Goal: Task Accomplishment & Management: Use online tool/utility

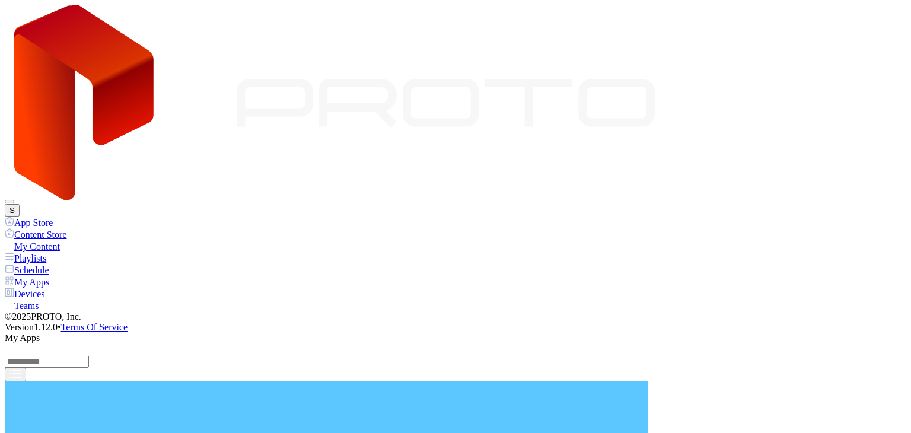
scroll to position [297, 0]
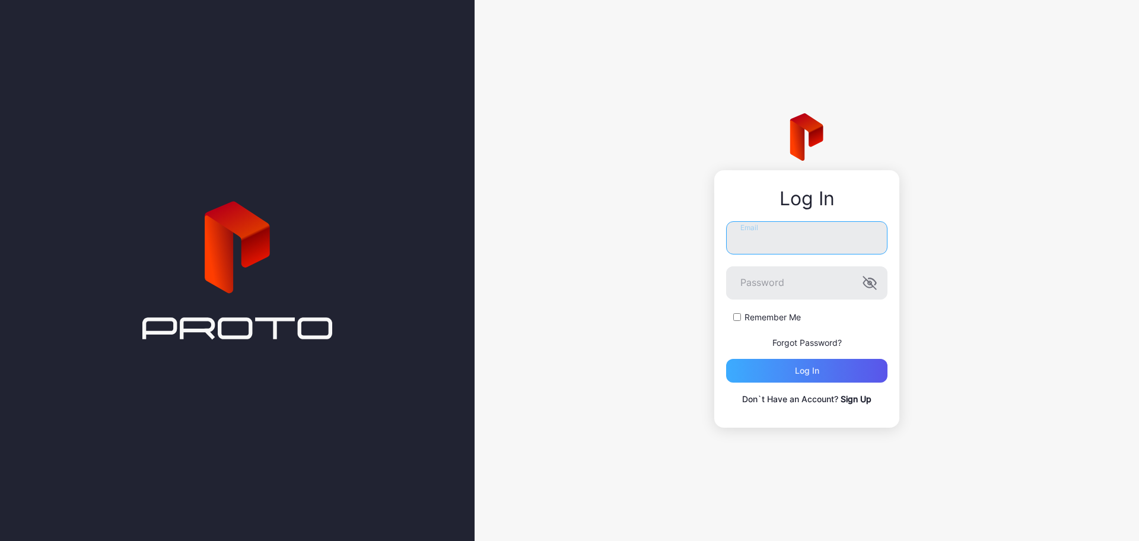
type input "**********"
click at [795, 370] on div "Log in" at bounding box center [806, 371] width 161 height 24
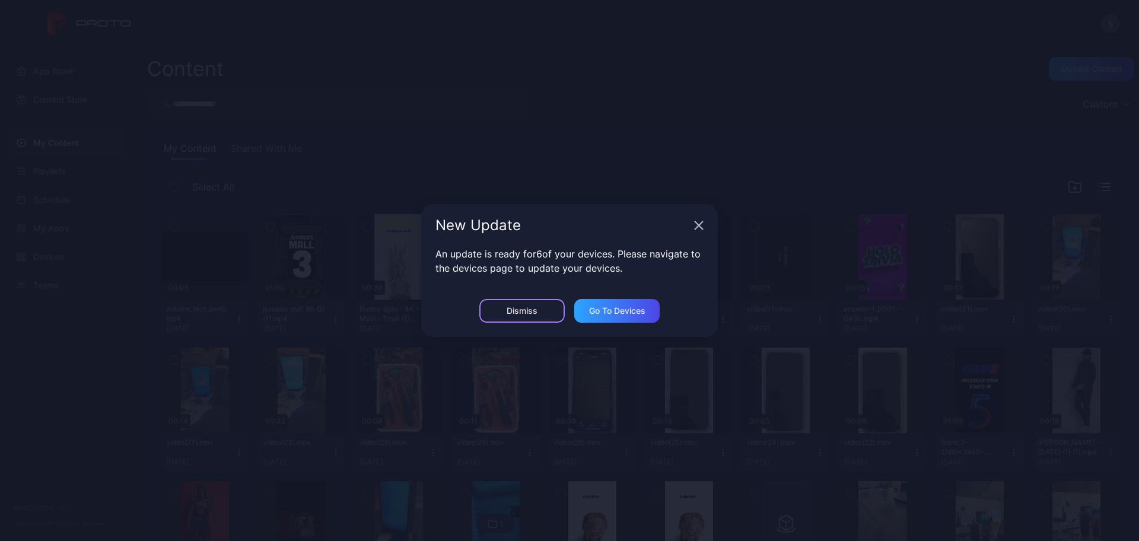
click at [515, 316] on div "Dismiss" at bounding box center [521, 311] width 85 height 24
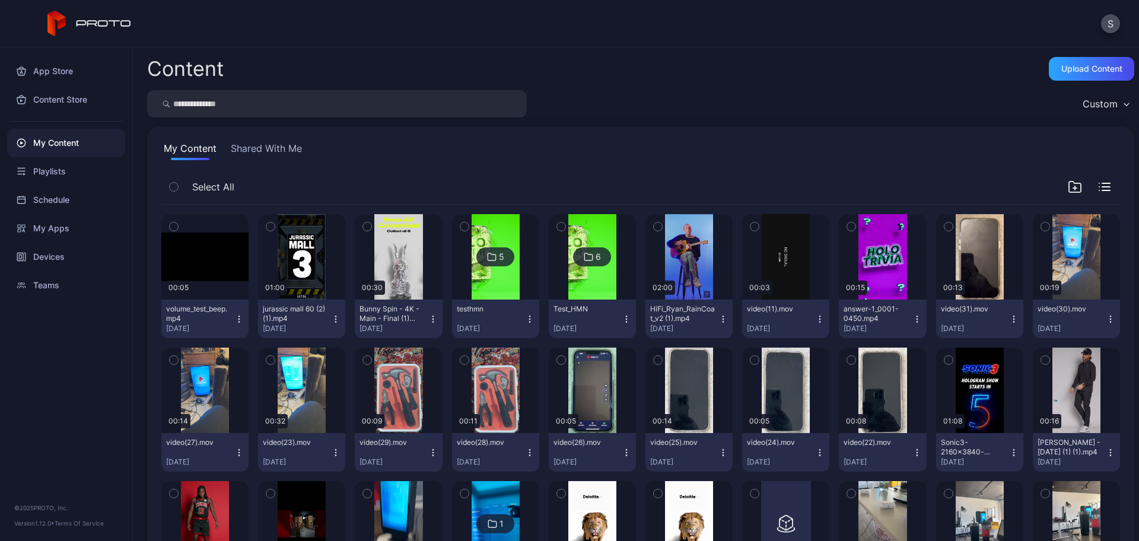
click at [274, 225] on button "button" at bounding box center [270, 226] width 25 height 25
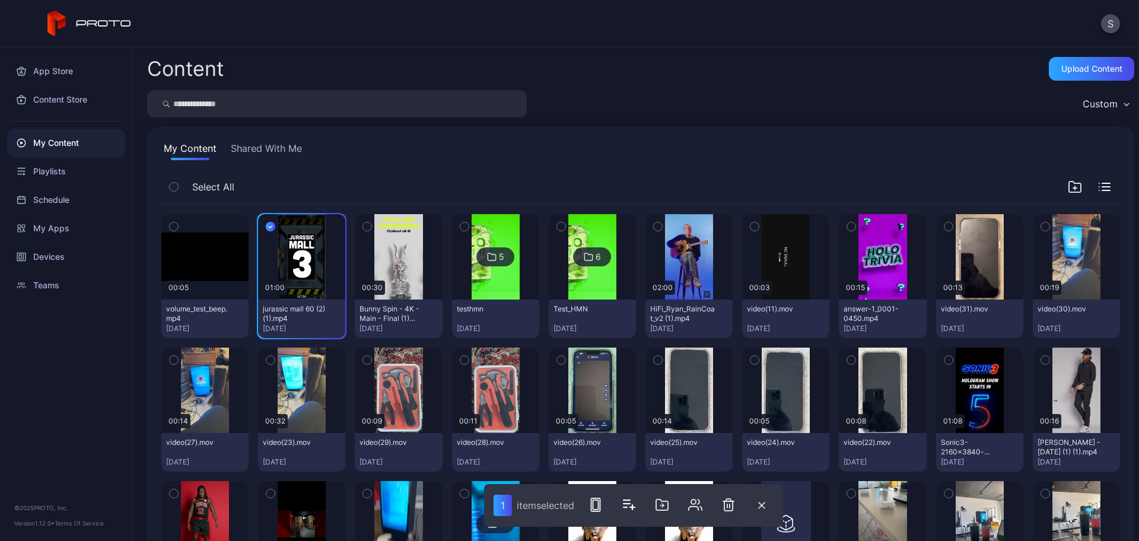
click at [368, 228] on icon "button" at bounding box center [367, 226] width 8 height 13
click at [466, 221] on button "button" at bounding box center [464, 226] width 25 height 25
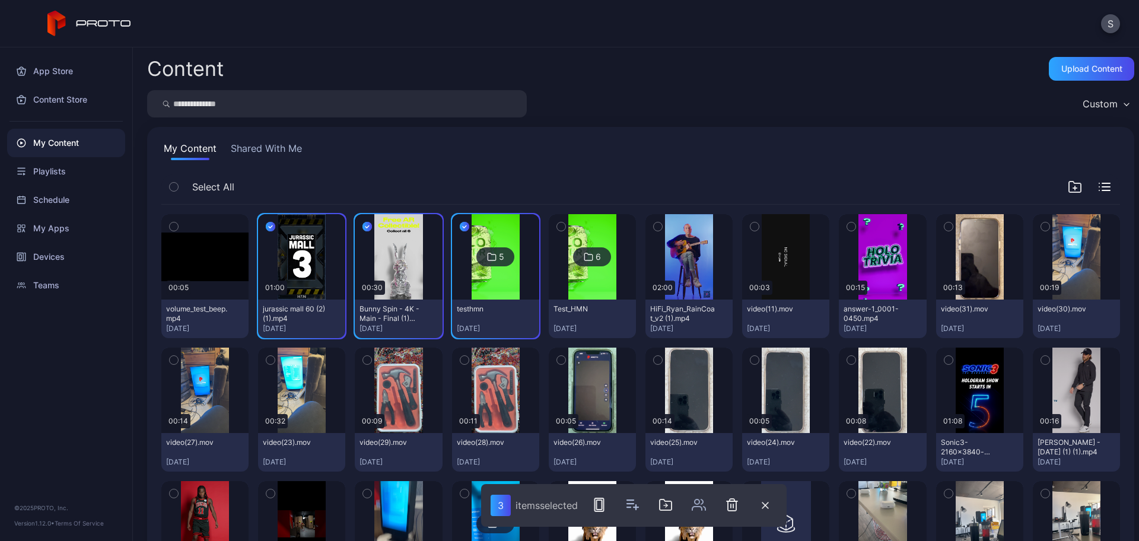
click at [655, 224] on button "button" at bounding box center [658, 226] width 25 height 25
click at [600, 506] on icon "button" at bounding box center [599, 505] width 14 height 14
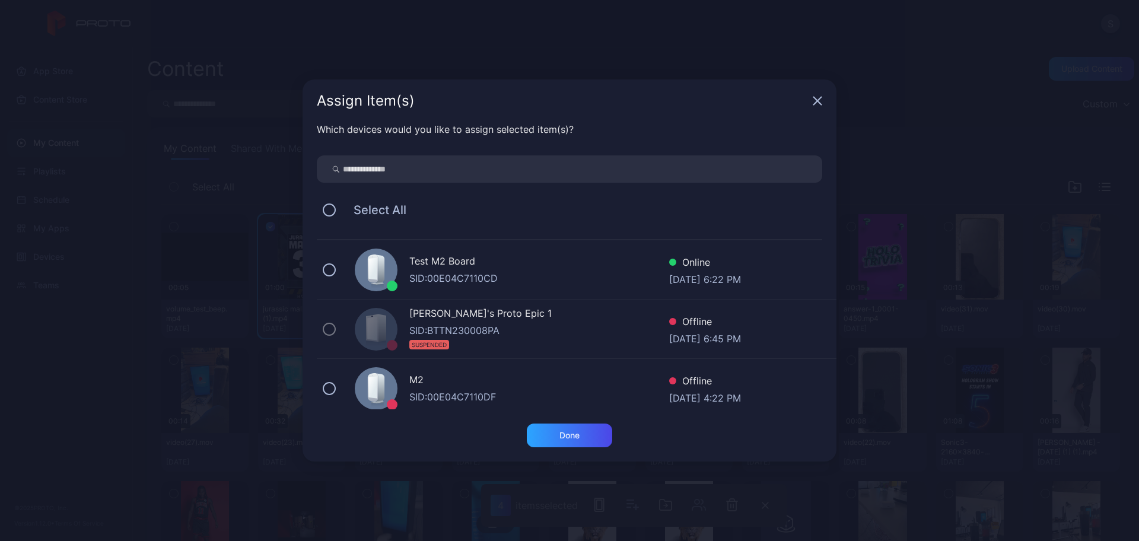
drag, startPoint x: 339, startPoint y: 259, endPoint x: 351, endPoint y: 267, distance: 14.2
click at [341, 259] on div "Test M2 Board SID: 00E04C7110CD Online [DATE] 6:22 PM" at bounding box center [577, 269] width 520 height 59
click at [568, 431] on div "Done" at bounding box center [570, 435] width 20 height 9
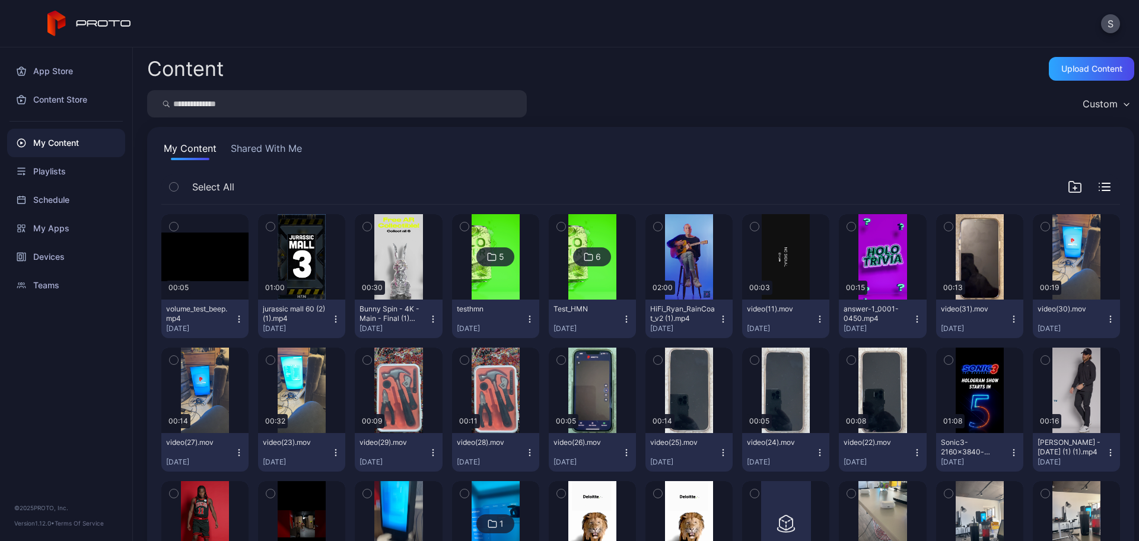
click at [253, 142] on button "Shared With Me" at bounding box center [266, 150] width 76 height 19
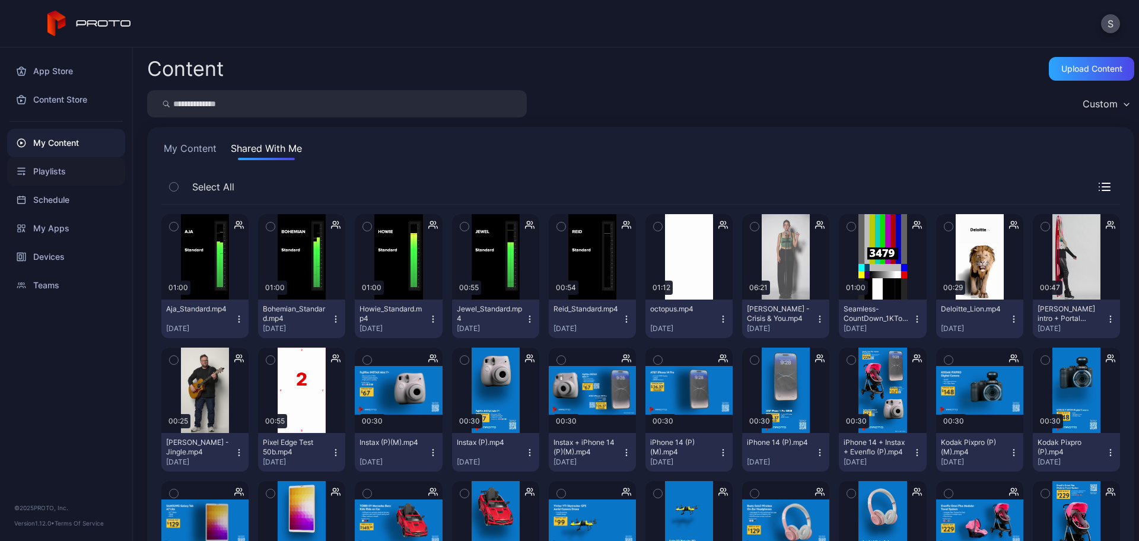
click at [43, 170] on div "Playlists" at bounding box center [66, 171] width 118 height 28
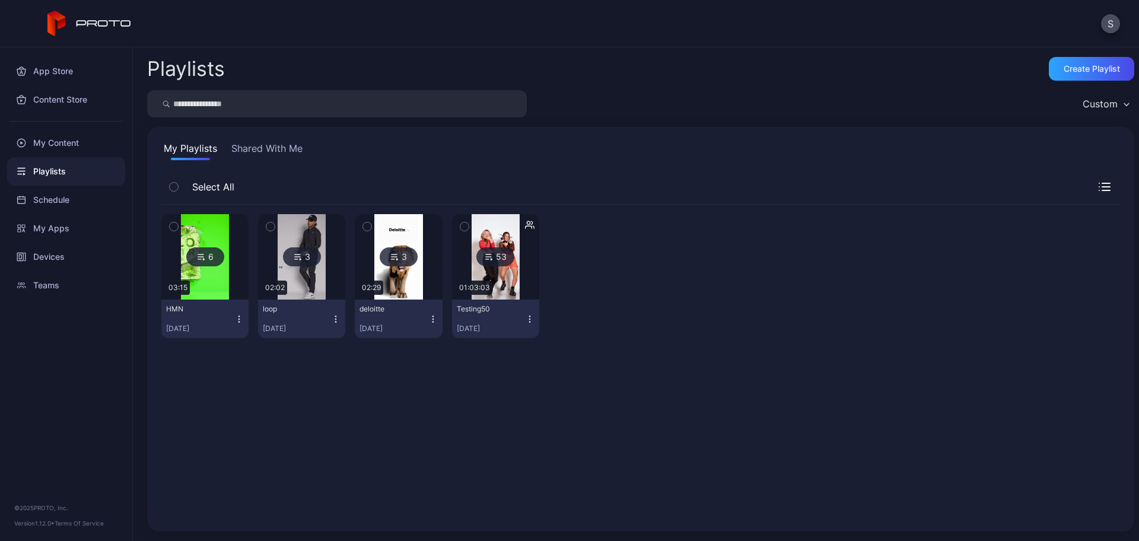
click at [266, 224] on icon "button" at bounding box center [270, 226] width 8 height 13
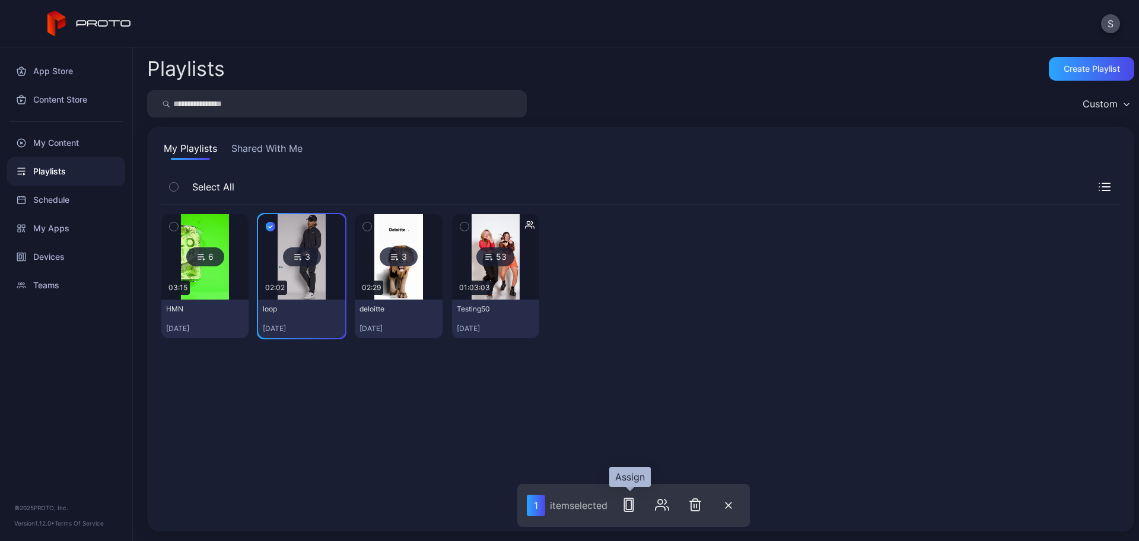
click at [624, 496] on button "button" at bounding box center [629, 505] width 24 height 24
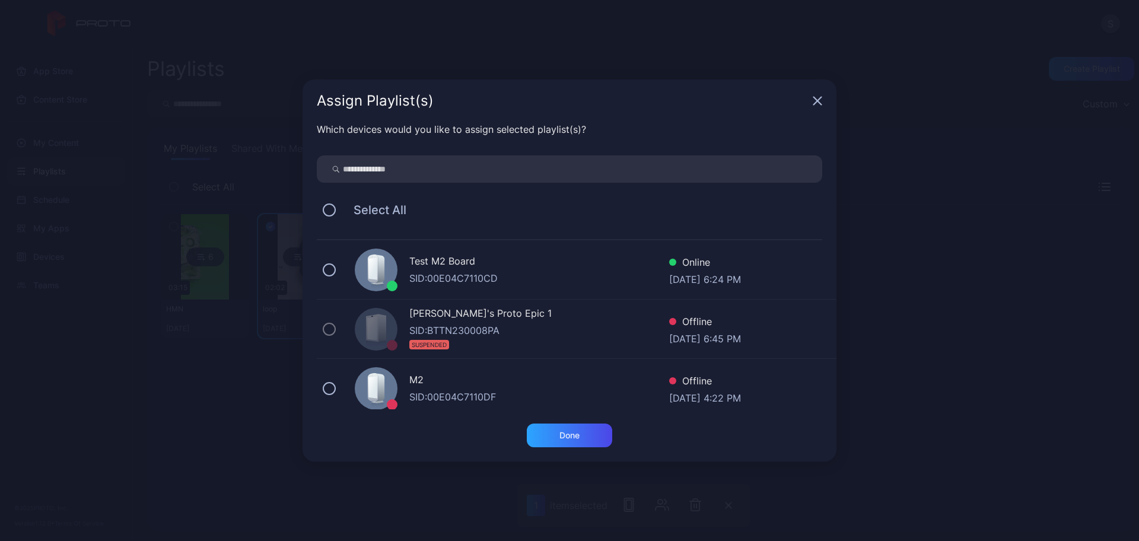
click at [456, 285] on div "Test M2 Board SID: 00E04C7110CD Online [DATE] 6:24 PM" at bounding box center [577, 269] width 520 height 59
click at [554, 433] on div "Done" at bounding box center [569, 436] width 85 height 24
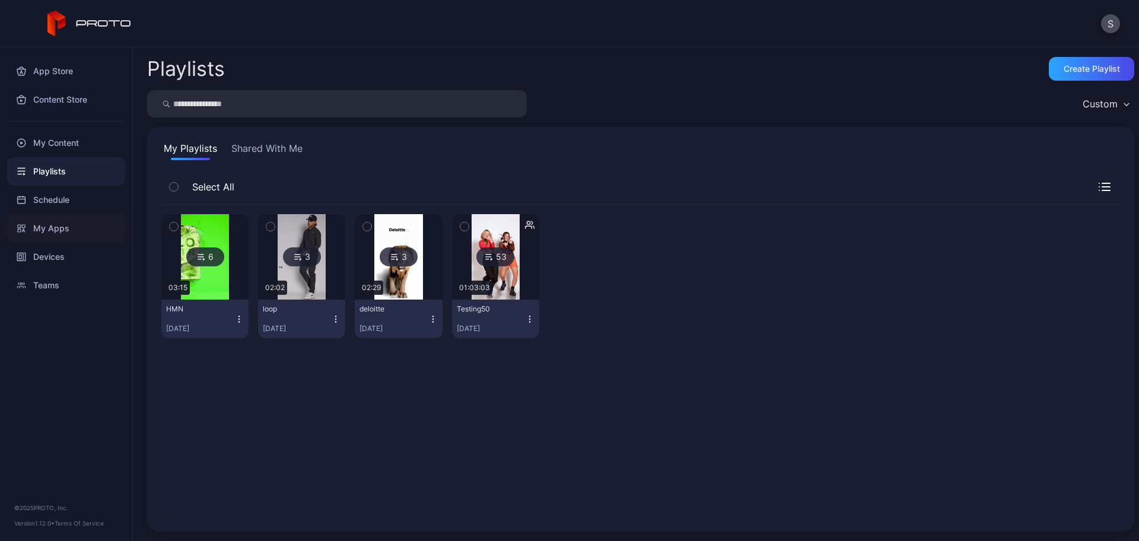
click at [54, 230] on div "My Apps" at bounding box center [66, 228] width 118 height 28
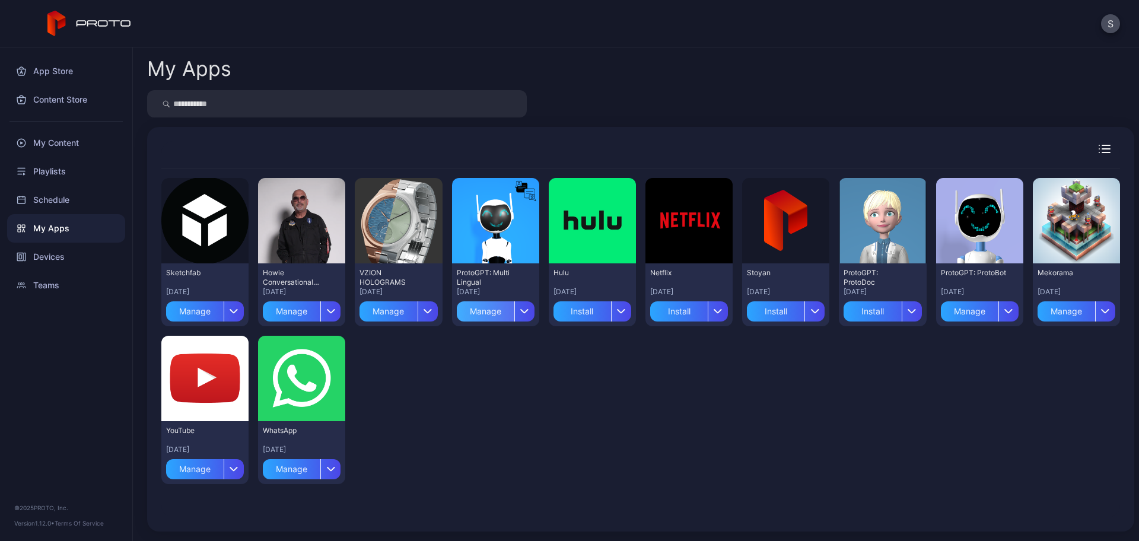
click at [494, 309] on div "Manage" at bounding box center [486, 311] width 58 height 20
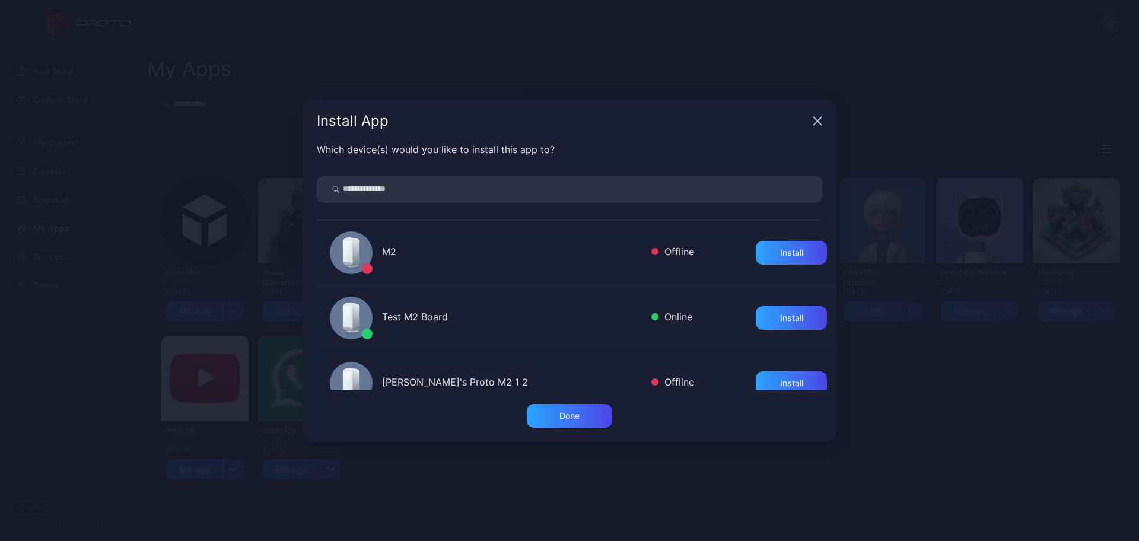
click at [514, 318] on div "Test M2 Board" at bounding box center [512, 318] width 260 height 17
click at [765, 320] on div "Install" at bounding box center [791, 318] width 71 height 24
click at [551, 406] on div "Done" at bounding box center [569, 416] width 85 height 24
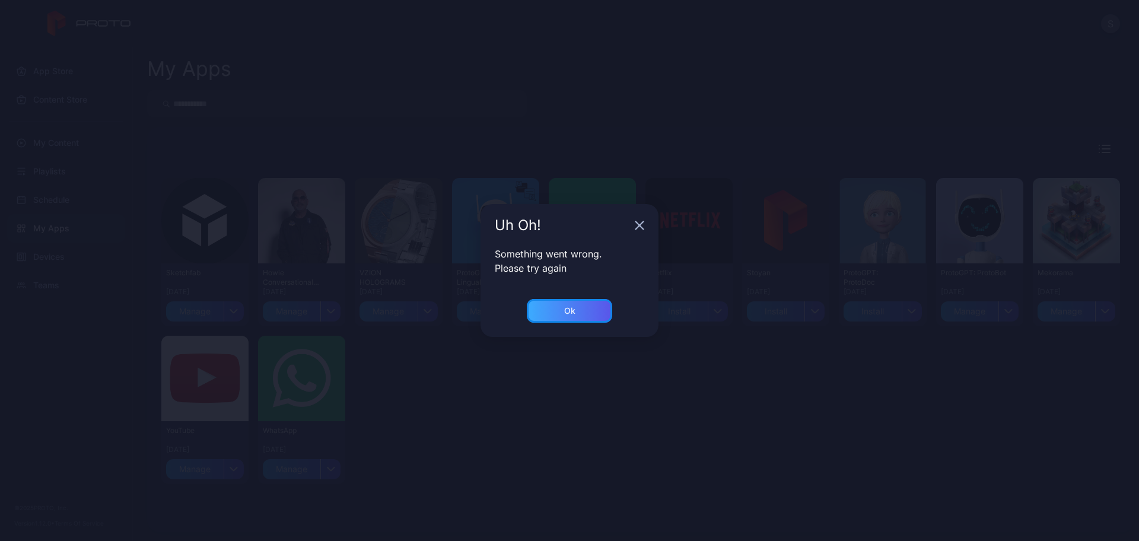
click at [595, 302] on div "Ok" at bounding box center [569, 311] width 85 height 24
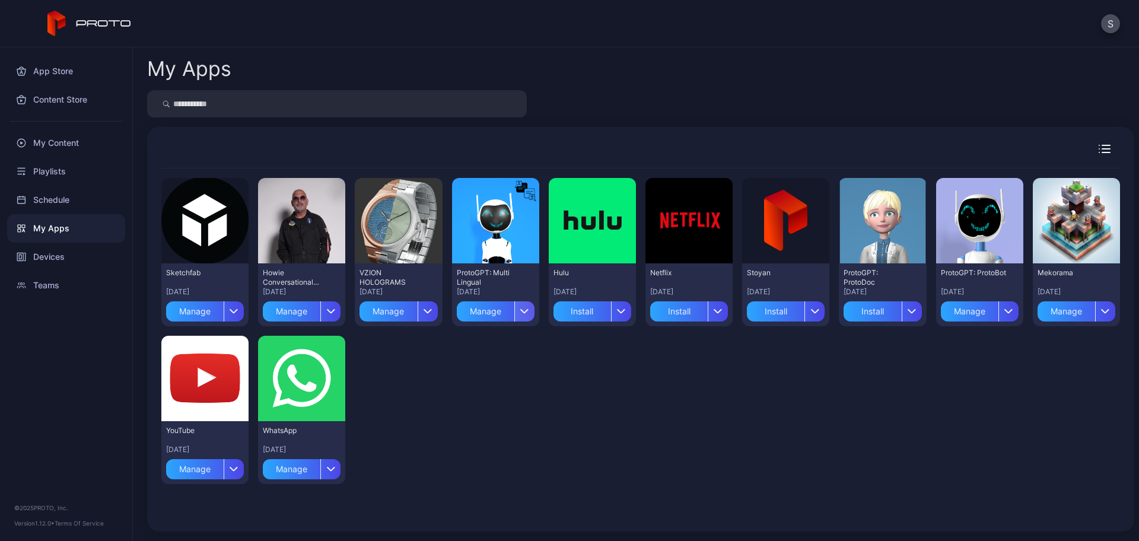
click at [525, 312] on div "button" at bounding box center [524, 311] width 20 height 20
click at [516, 345] on button "Install" at bounding box center [490, 347] width 101 height 38
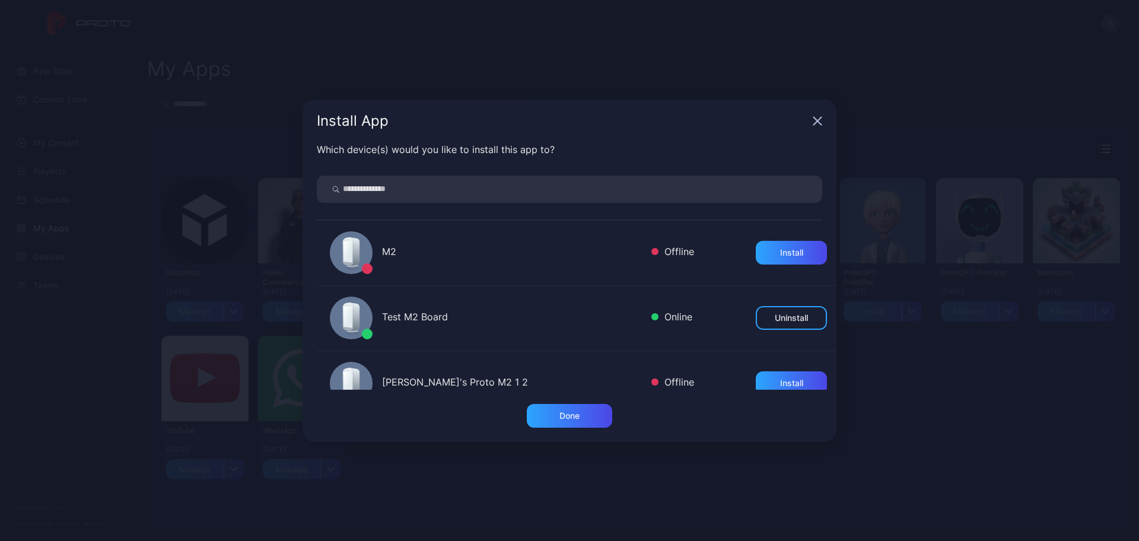
click at [493, 320] on div "Test M2 Board" at bounding box center [512, 318] width 260 height 17
click at [420, 317] on div "Test M2 Board" at bounding box center [512, 318] width 260 height 17
click at [562, 419] on div "Done" at bounding box center [570, 415] width 20 height 9
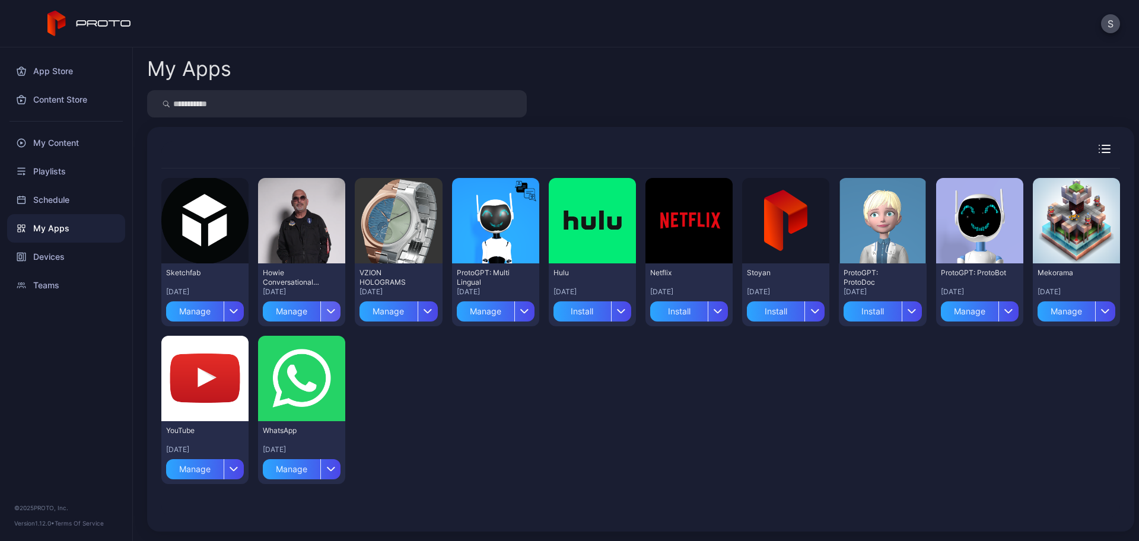
click at [326, 309] on icon "button" at bounding box center [330, 311] width 9 height 5
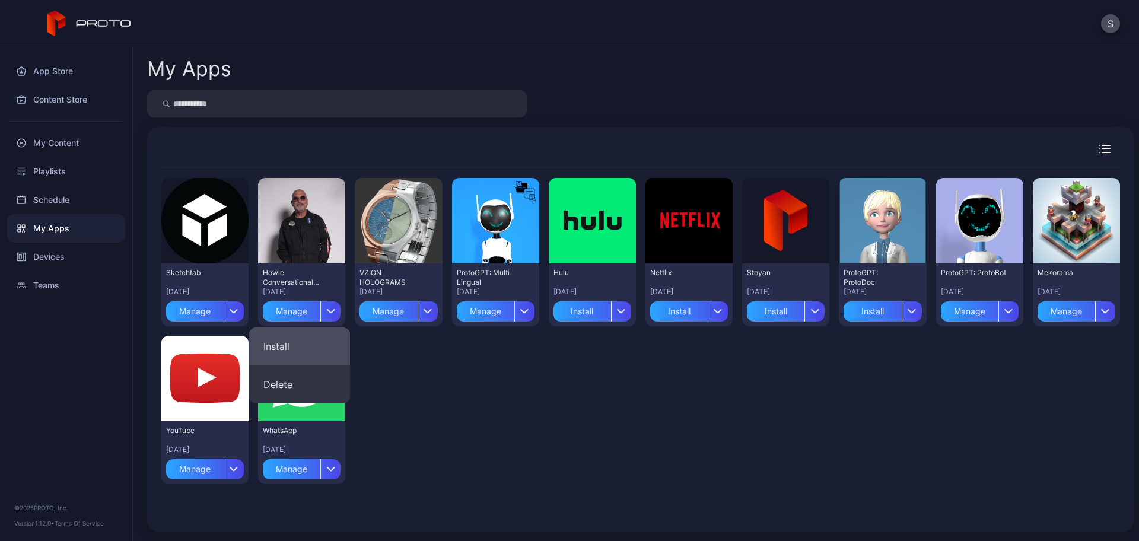
click at [331, 347] on button "Install" at bounding box center [299, 347] width 101 height 38
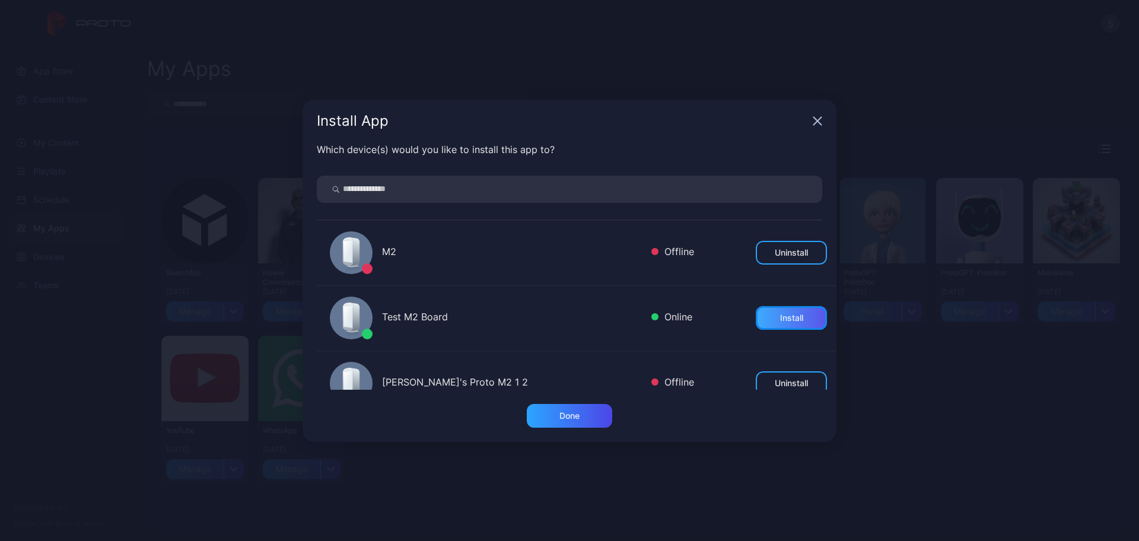
click at [764, 323] on div "Install" at bounding box center [791, 318] width 71 height 24
click at [548, 411] on div "Done" at bounding box center [569, 416] width 85 height 24
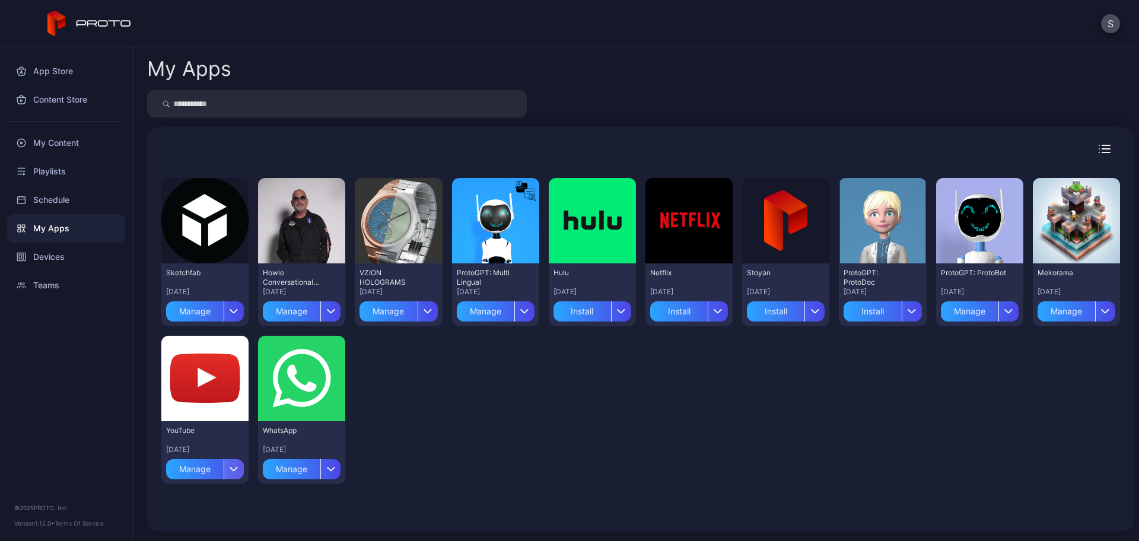
click at [235, 474] on div "button" at bounding box center [234, 469] width 20 height 20
click at [219, 381] on button "Install" at bounding box center [204, 392] width 101 height 38
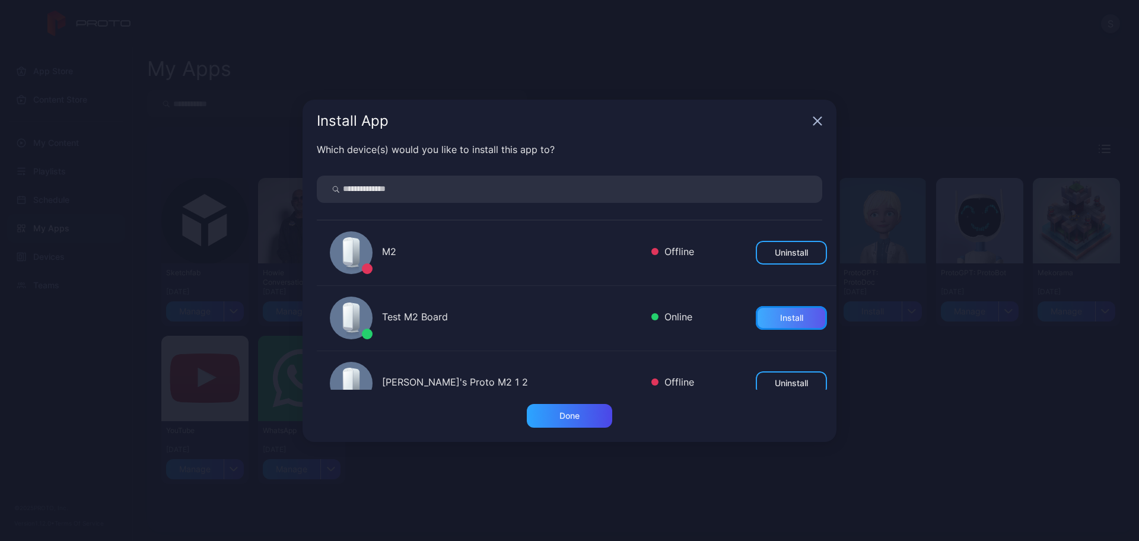
click at [758, 316] on div "Install" at bounding box center [791, 318] width 71 height 24
click at [590, 411] on div "Done" at bounding box center [569, 416] width 85 height 24
